Goal: Information Seeking & Learning: Learn about a topic

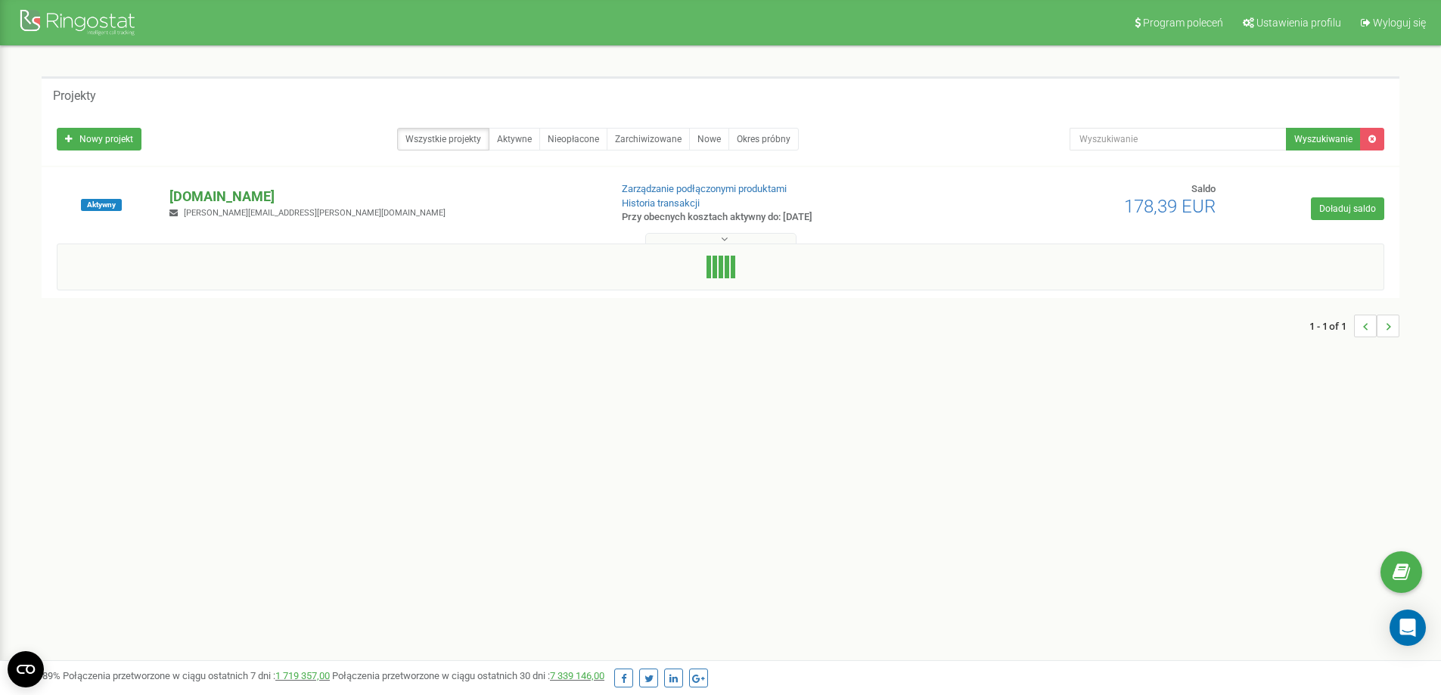
drag, startPoint x: 0, startPoint y: 0, endPoint x: 257, endPoint y: 201, distance: 326.6
click at [257, 201] on p "[DOMAIN_NAME]" at bounding box center [383, 197] width 428 height 20
click at [276, 193] on p "[DOMAIN_NAME]" at bounding box center [383, 197] width 428 height 20
click at [275, 190] on p "[DOMAIN_NAME]" at bounding box center [383, 197] width 428 height 20
click at [210, 190] on p "[DOMAIN_NAME]" at bounding box center [383, 197] width 428 height 20
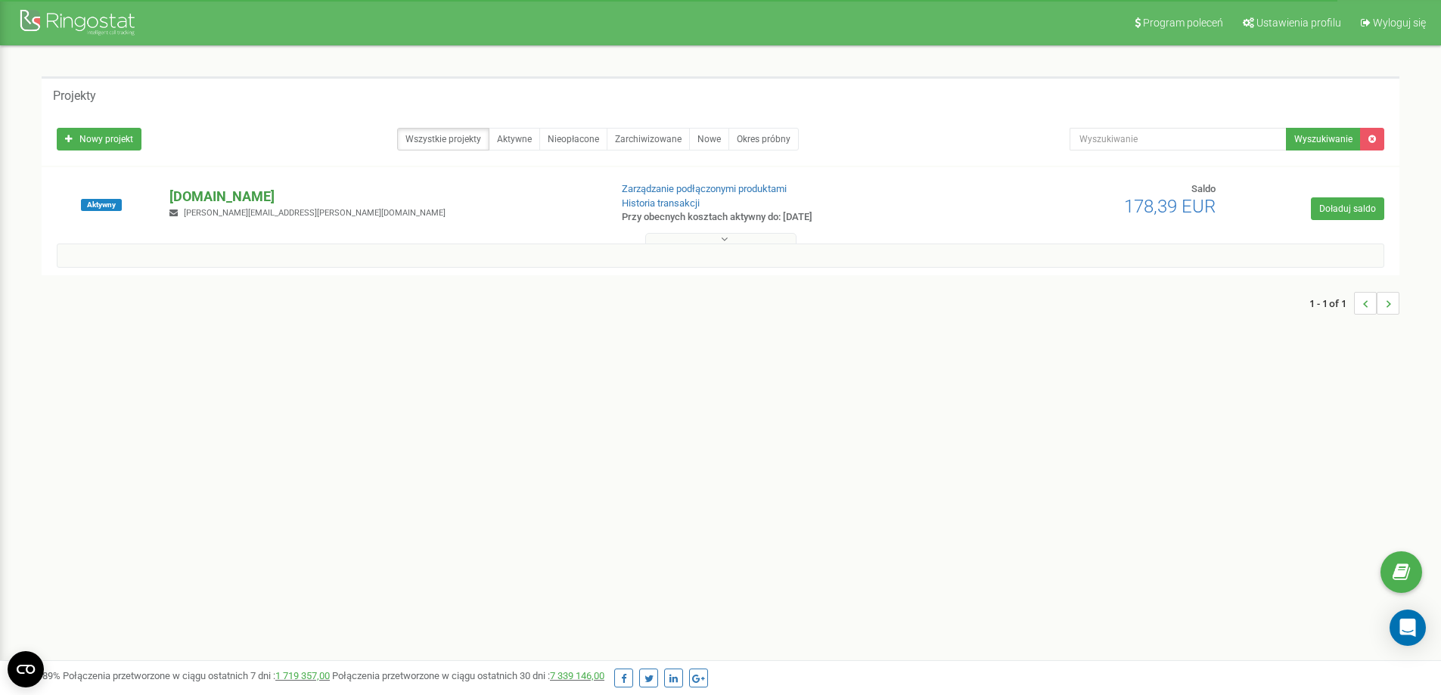
click at [213, 198] on p "[DOMAIN_NAME]" at bounding box center [383, 197] width 428 height 20
click at [214, 196] on p "[DOMAIN_NAME]" at bounding box center [383, 197] width 428 height 20
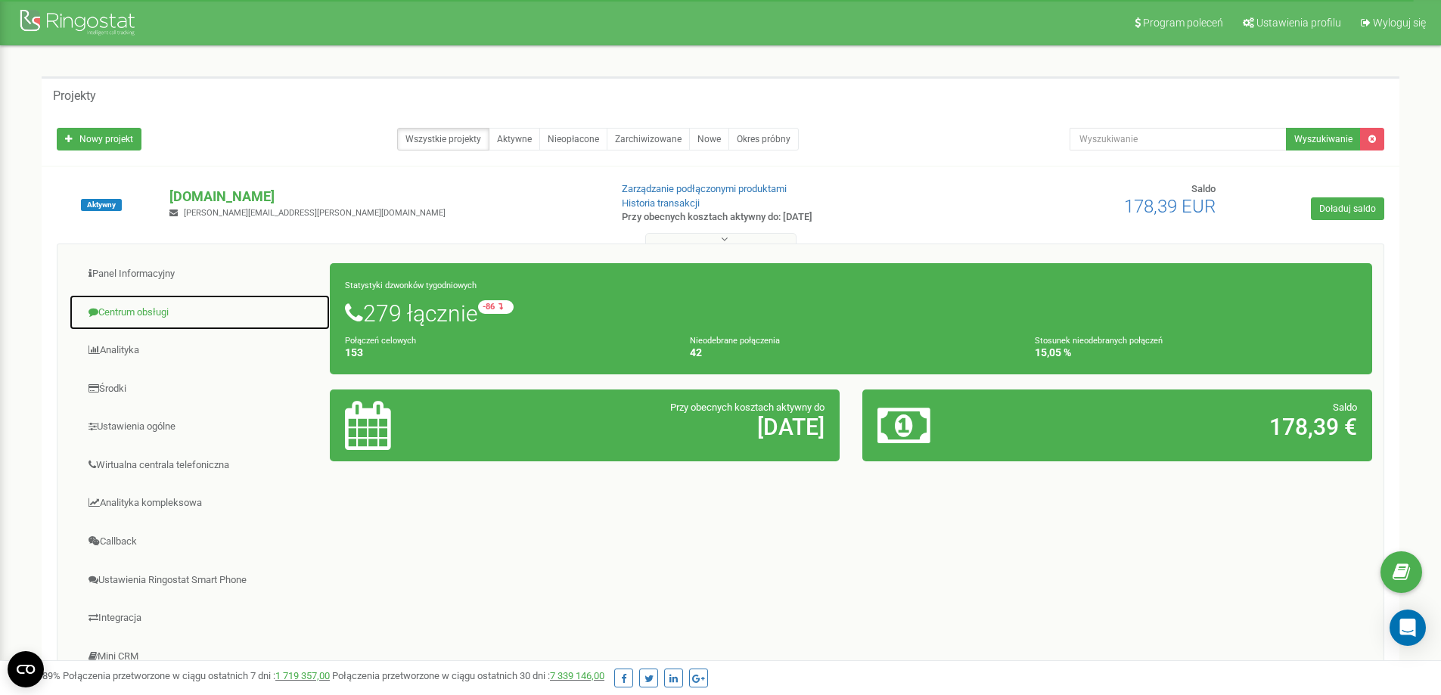
click at [157, 314] on link "Centrum obsługi" at bounding box center [200, 312] width 262 height 37
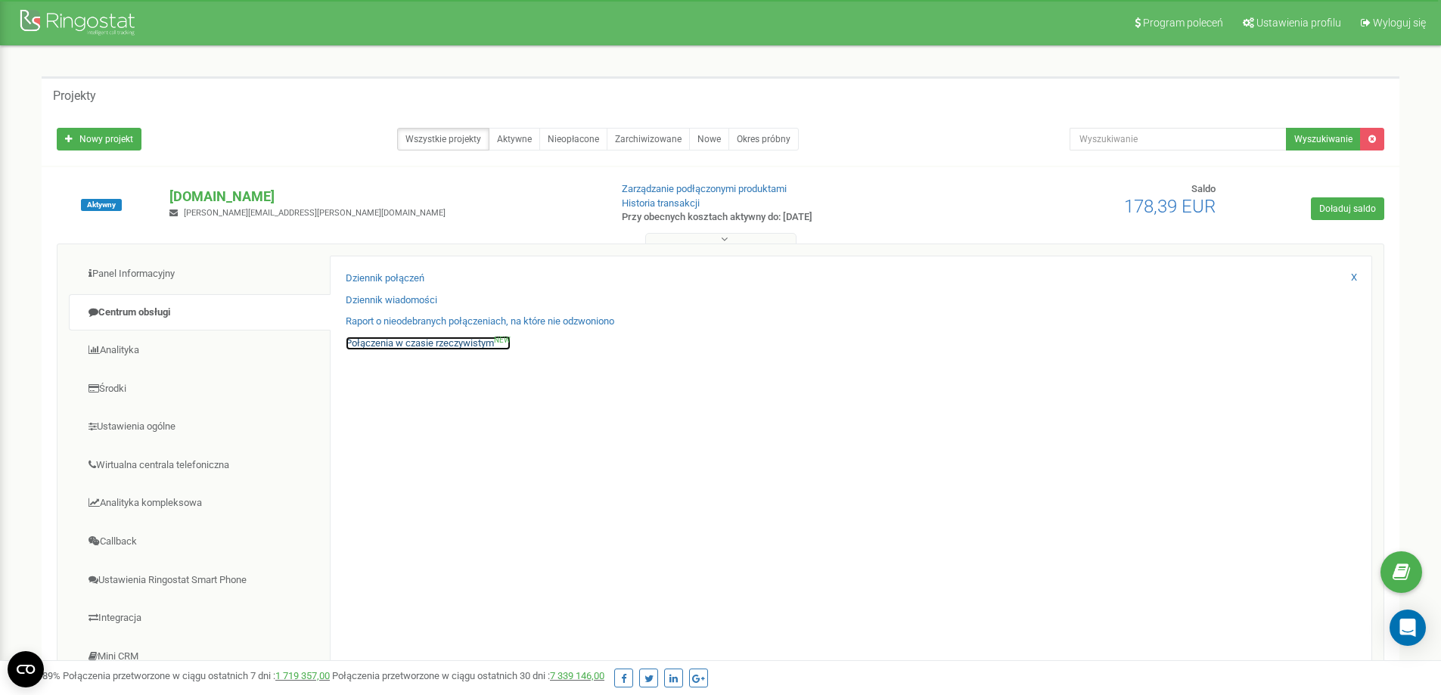
click at [424, 347] on link "Połączenia w czasie rzeczywistym NEW" at bounding box center [428, 344] width 165 height 14
